Goal: Check status: Check status

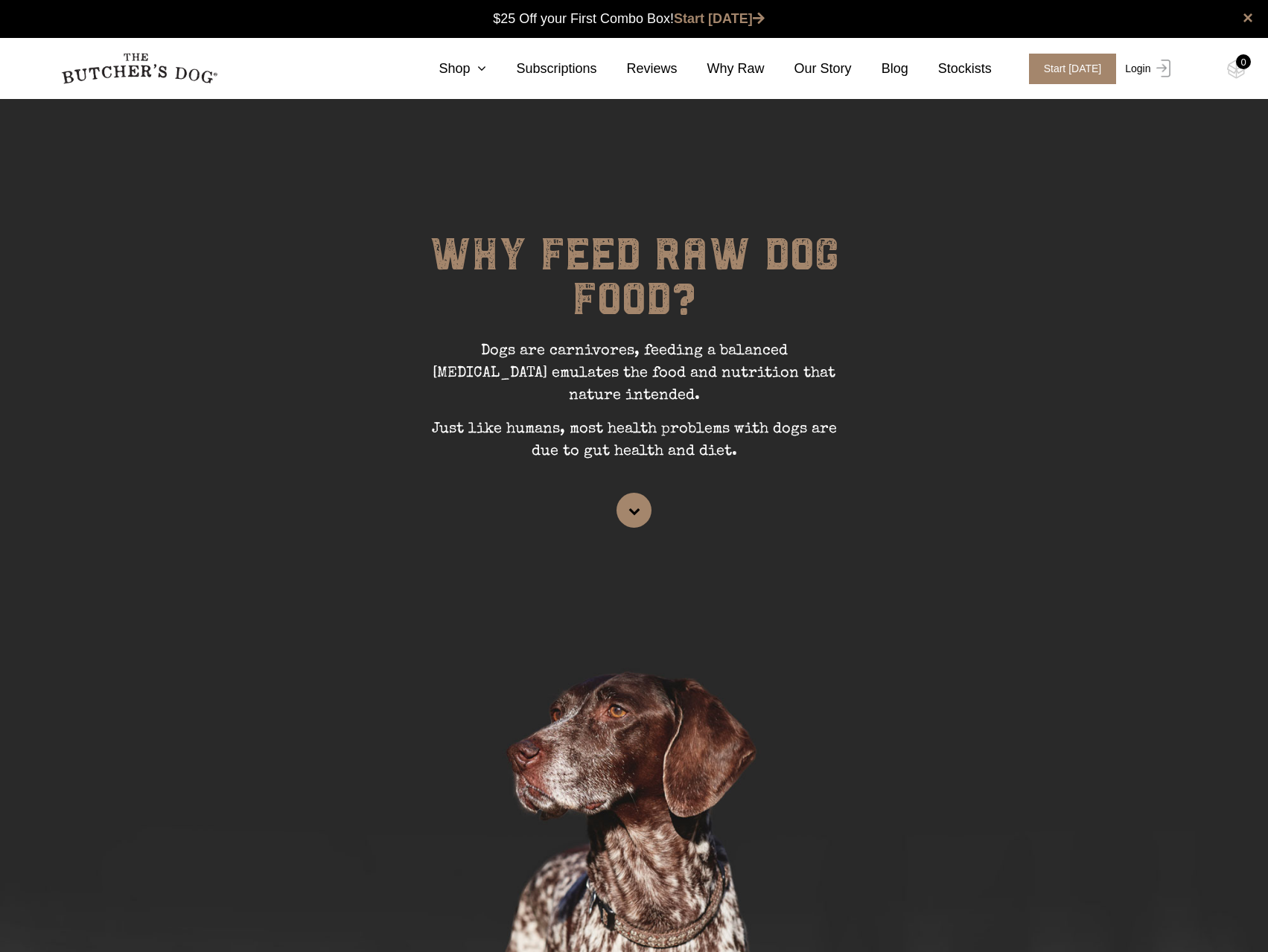
click at [1140, 66] on link "Login" at bounding box center [1146, 69] width 48 height 31
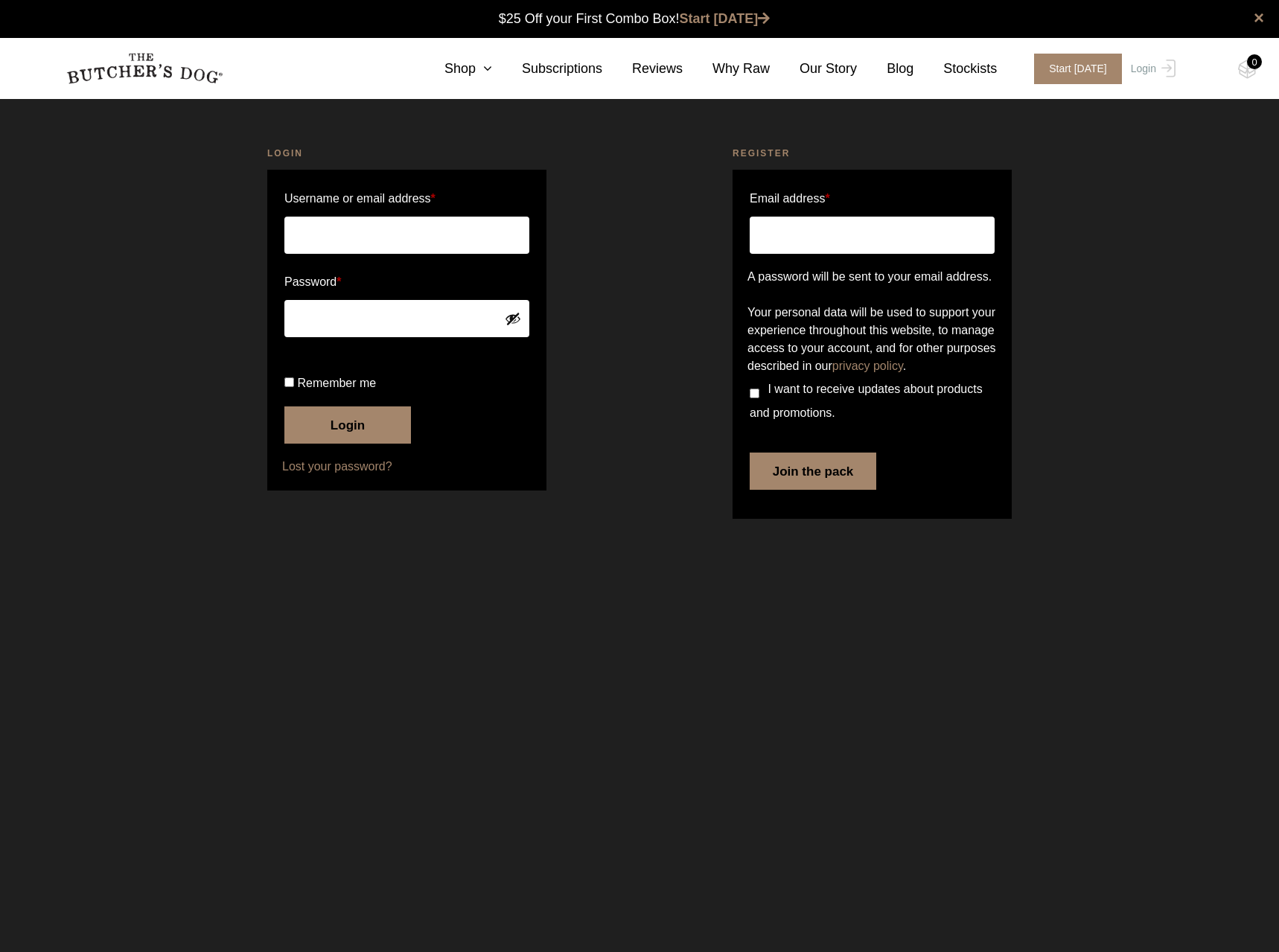
type input "[EMAIL_ADDRESS][DOMAIN_NAME]"
click at [344, 444] on button "Login" at bounding box center [348, 425] width 127 height 37
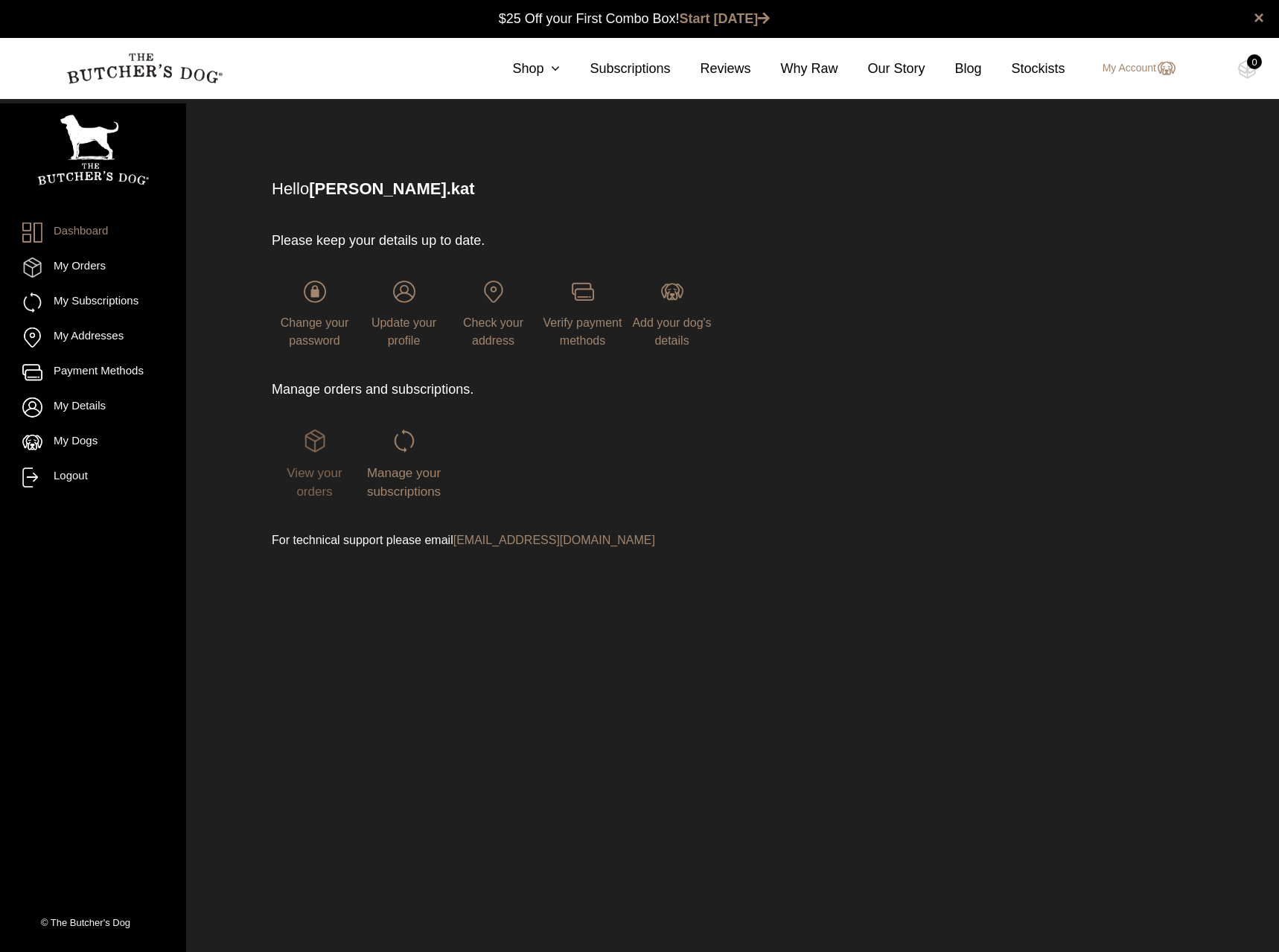
click at [314, 488] on span "View your orders" at bounding box center [314, 482] width 55 height 34
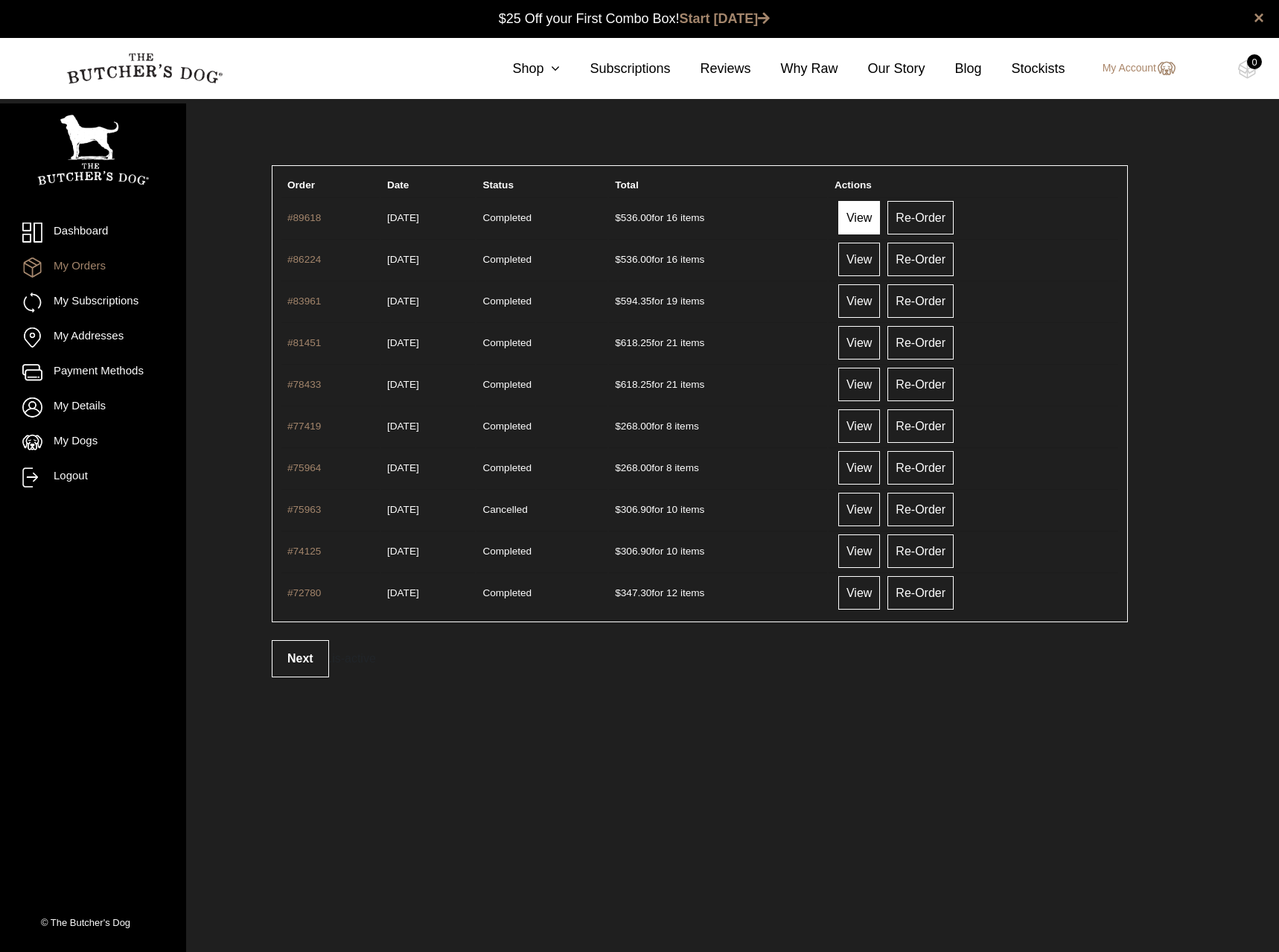
click at [878, 212] on link "View" at bounding box center [859, 218] width 42 height 34
